Goal: Entertainment & Leisure: Consume media (video, audio)

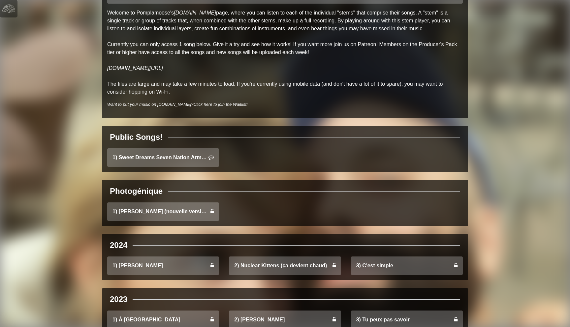
scroll to position [58, 0]
click at [164, 162] on link "1) Sweet Dreams Seven Nation Army Mashup" at bounding box center [163, 158] width 112 height 18
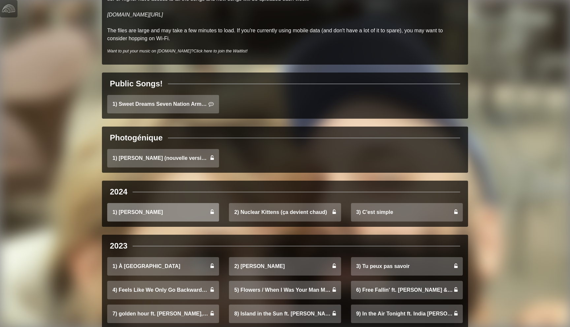
click at [149, 220] on link "1) Angélique" at bounding box center [163, 212] width 112 height 18
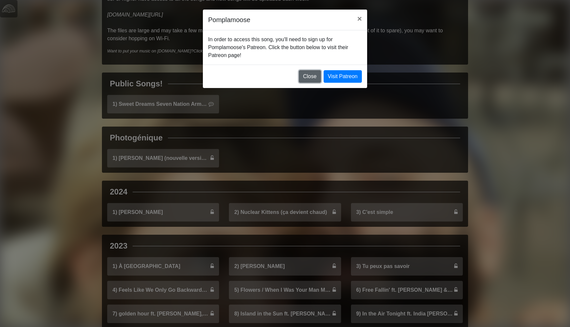
click at [311, 77] on button "Close" at bounding box center [310, 76] width 22 height 13
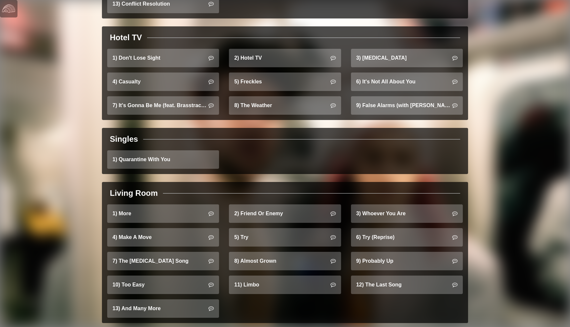
scroll to position [565, 0]
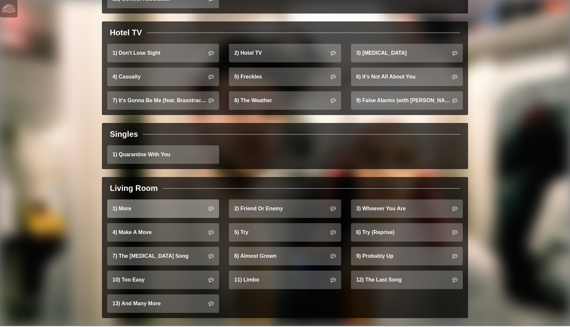
click at [165, 200] on link "1) More" at bounding box center [163, 209] width 112 height 18
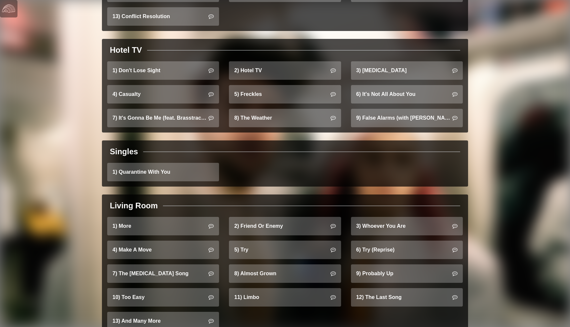
scroll to position [547, 0]
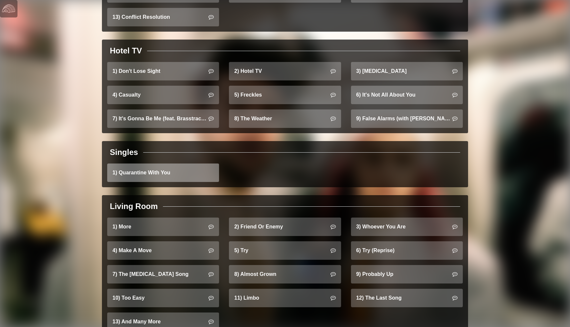
click at [168, 164] on link "1) Quarantine With You" at bounding box center [163, 173] width 112 height 18
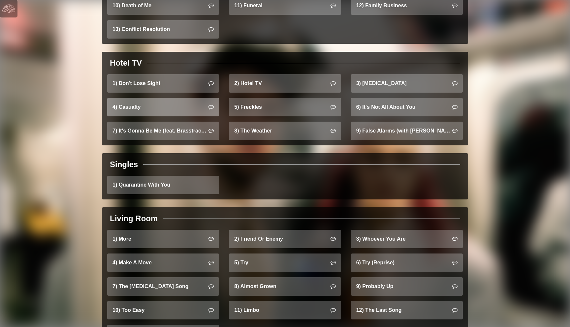
scroll to position [534, 0]
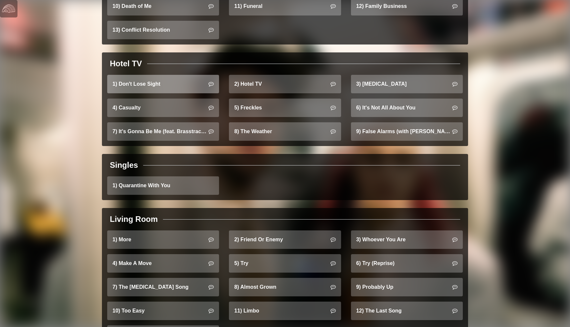
click at [154, 80] on link "1) Don't Lose Sight" at bounding box center [163, 84] width 112 height 18
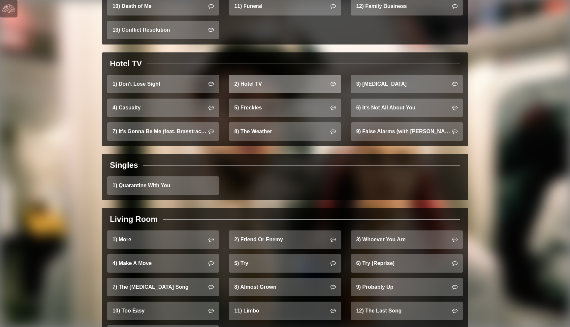
click at [262, 80] on link "2) Hotel TV" at bounding box center [285, 84] width 112 height 18
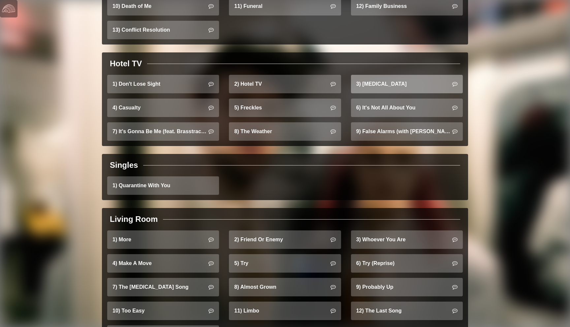
click at [392, 75] on link "3) [MEDICAL_DATA]" at bounding box center [407, 84] width 112 height 18
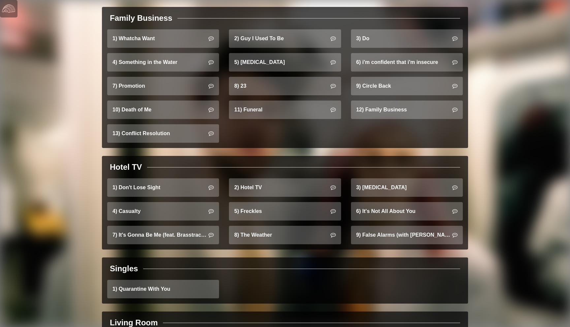
scroll to position [431, 0]
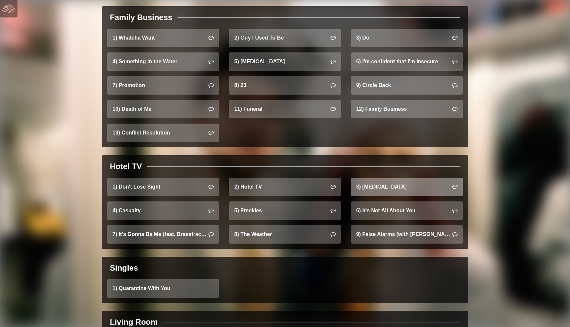
click at [377, 182] on link "3) [MEDICAL_DATA]" at bounding box center [407, 187] width 112 height 18
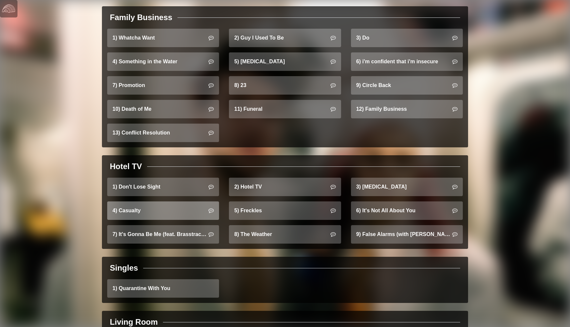
click at [144, 203] on link "4) Casualty" at bounding box center [163, 211] width 112 height 18
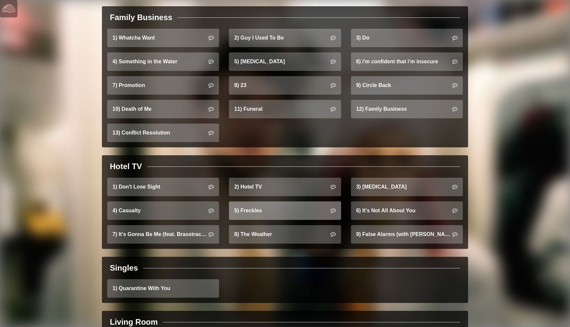
click at [296, 202] on link "5) Freckles" at bounding box center [285, 211] width 112 height 18
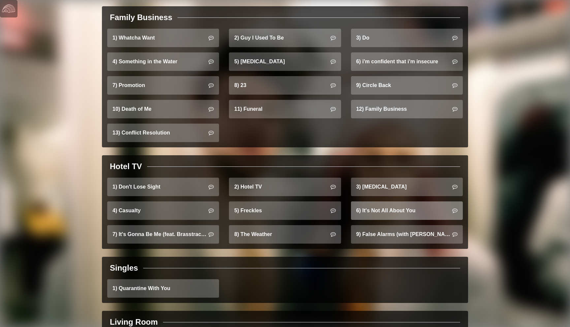
click at [378, 205] on link "6) It's Not All About You" at bounding box center [407, 211] width 112 height 18
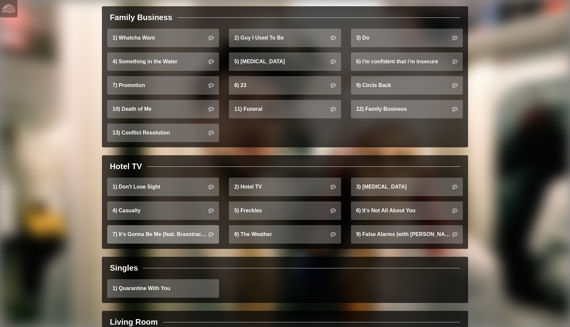
click at [170, 225] on link "7) It's Gonna Be Me (feat. Brasstracks)" at bounding box center [163, 234] width 112 height 18
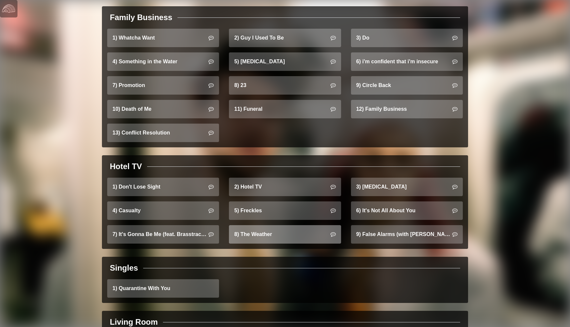
click at [269, 225] on link "8) The Weather" at bounding box center [285, 234] width 112 height 18
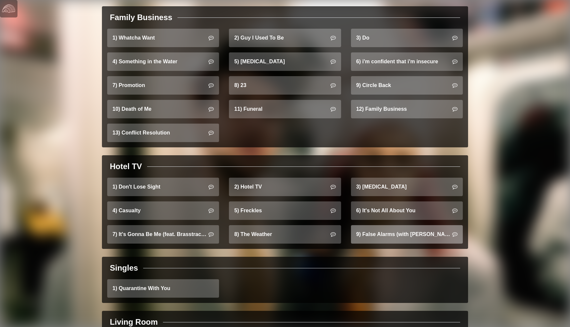
click at [389, 225] on link "9) False Alarms (with [PERSON_NAME])" at bounding box center [407, 234] width 112 height 18
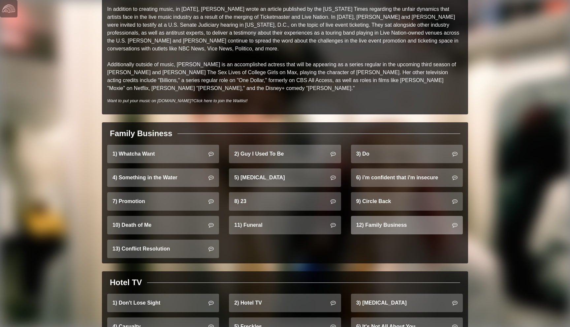
scroll to position [330, 0]
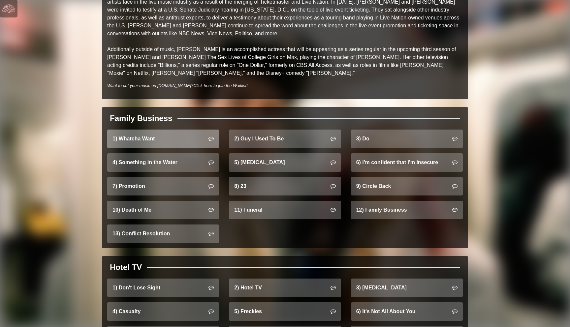
click at [180, 130] on link "1) Whatcha Want" at bounding box center [163, 139] width 112 height 18
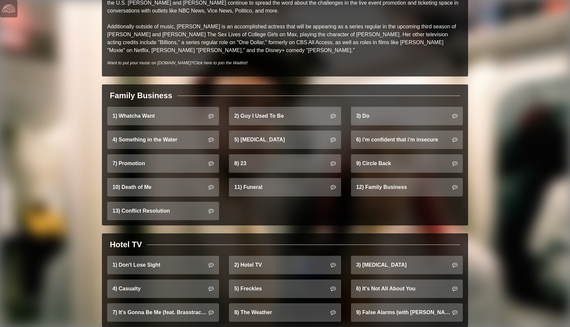
scroll to position [359, 0]
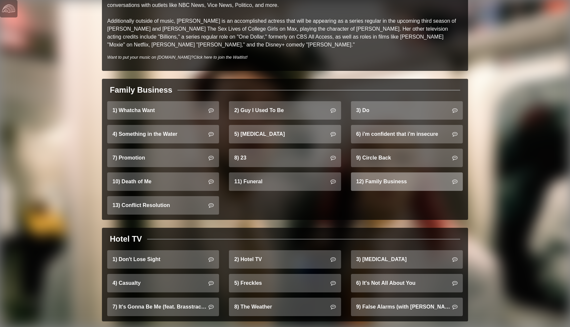
click at [380, 179] on link "12) Family Business" at bounding box center [407, 182] width 112 height 18
